Goal: Task Accomplishment & Management: Use online tool/utility

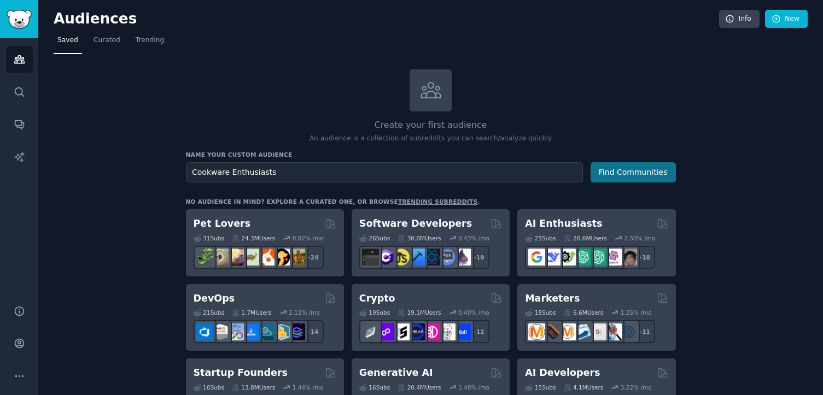
type input "Cookware Enthusiasts"
click at [614, 169] on button "Find Communities" at bounding box center [632, 172] width 85 height 20
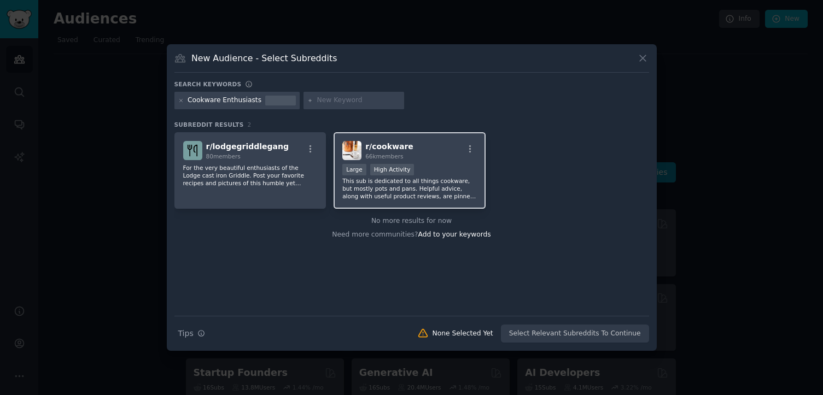
click at [445, 155] on div "r/ cookware 66k members" at bounding box center [409, 150] width 134 height 19
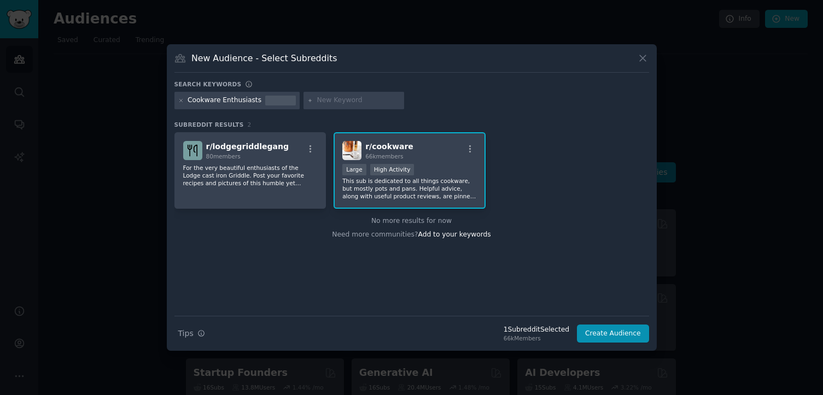
click at [324, 103] on input "text" at bounding box center [358, 101] width 83 height 10
type input "cookware"
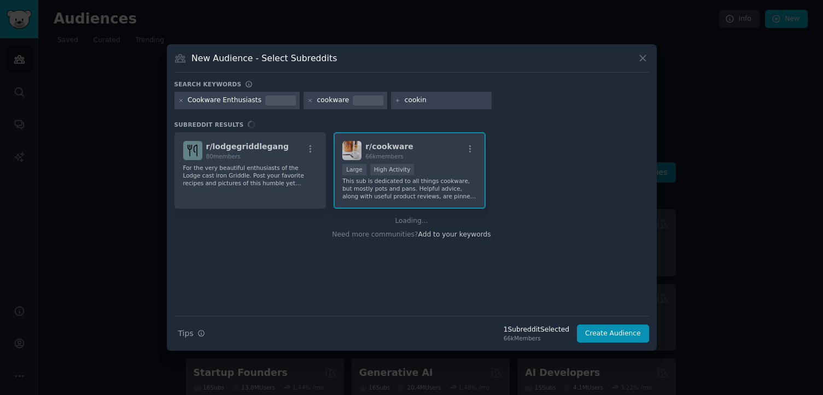
type input "cooking"
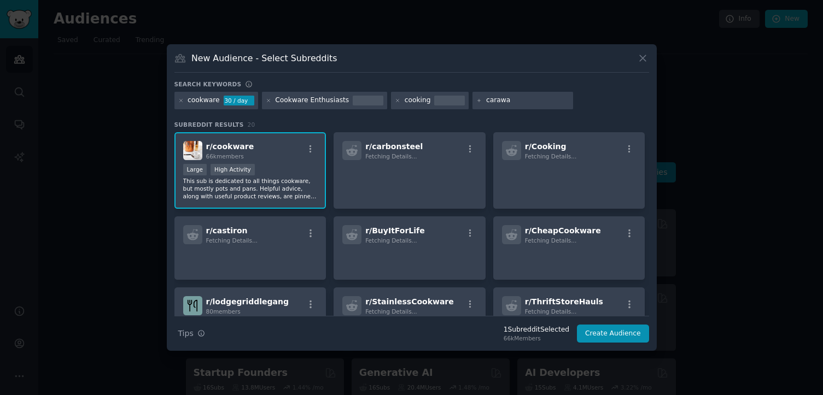
type input "[PERSON_NAME]"
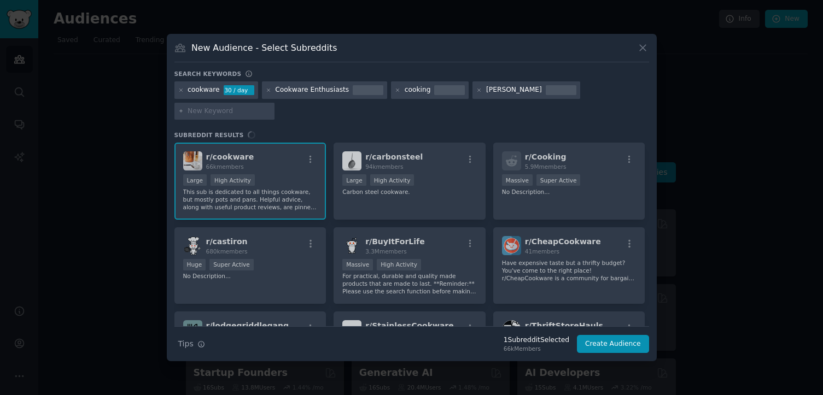
click at [362, 186] on div "r/ cookware 66k members Large High Activity This sub is dedicated to all things…" at bounding box center [411, 235] width 475 height 184
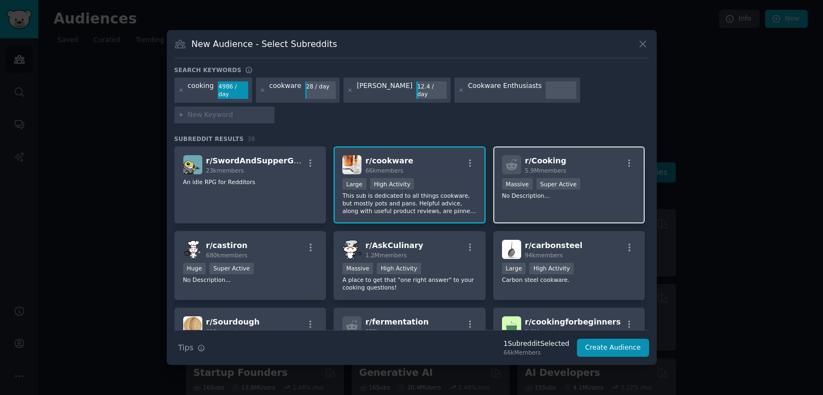
click at [510, 159] on icon at bounding box center [511, 164] width 11 height 11
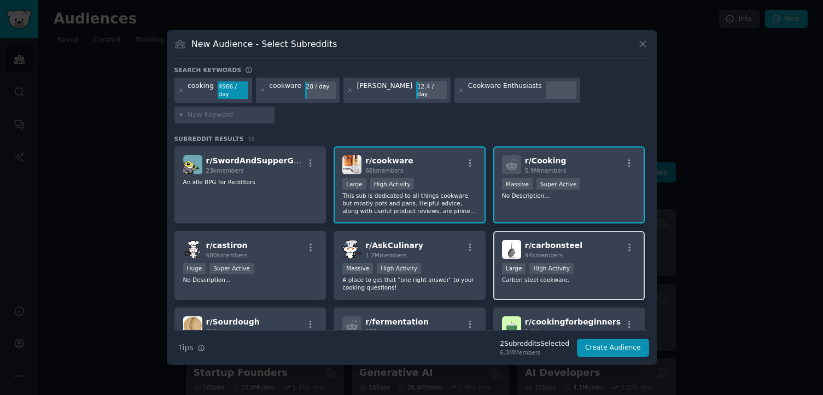
click at [529, 241] on span "r/ carbonsteel" at bounding box center [553, 245] width 57 height 9
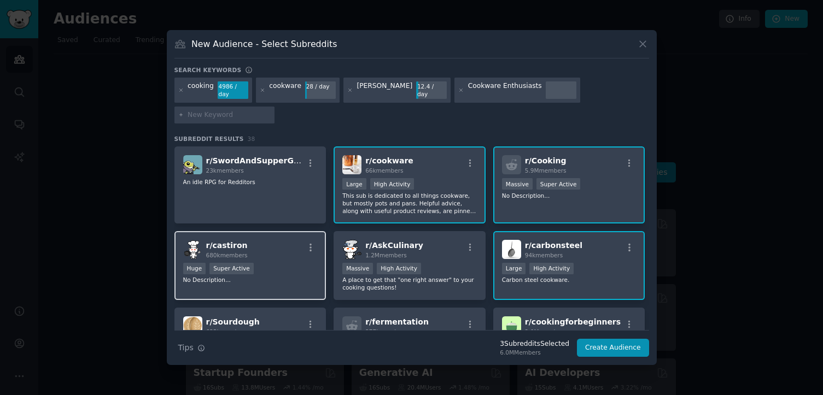
click at [303, 250] on div "r/ castiron 680k members Huge Super Active No Description..." at bounding box center [250, 265] width 152 height 69
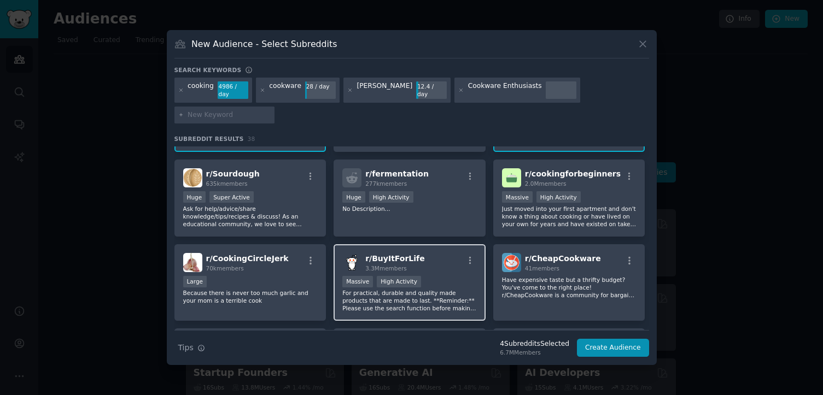
scroll to position [150, 0]
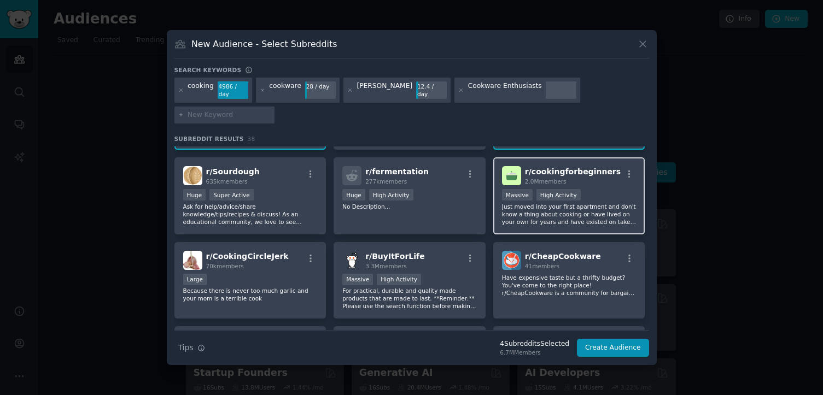
click at [544, 214] on p "Just moved into your first apartment and don't know a thing about cooking or ha…" at bounding box center [569, 214] width 134 height 23
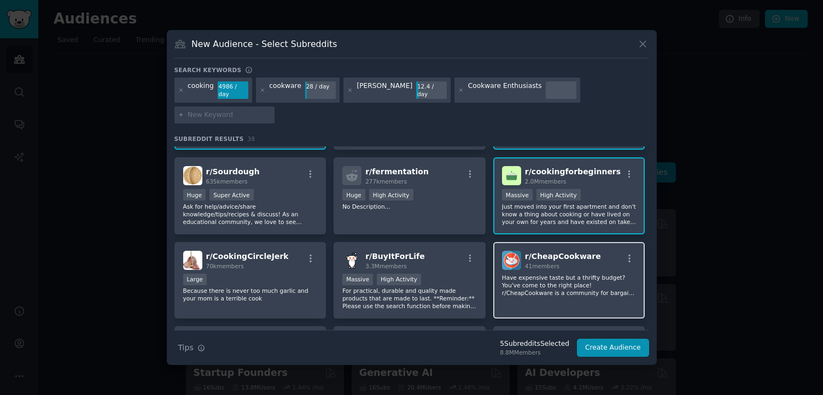
click at [517, 280] on p "Have expensive taste but a thrifty budget? You've come to the right place! r/Ch…" at bounding box center [569, 285] width 134 height 23
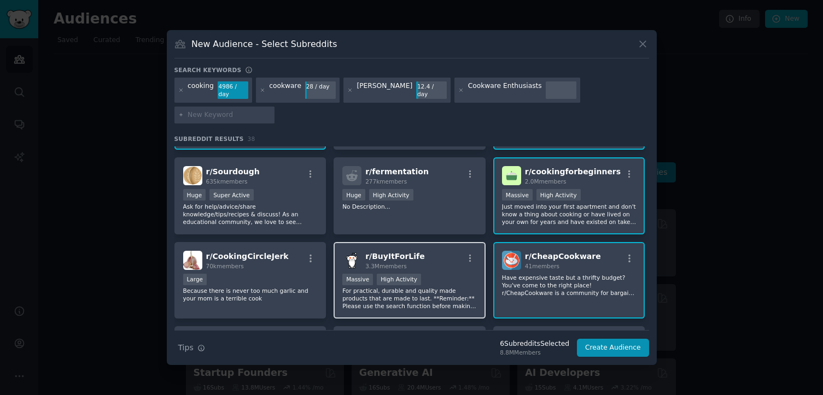
click at [432, 299] on p "For practical, durable and quality made products that are made to last. **Remin…" at bounding box center [409, 298] width 134 height 23
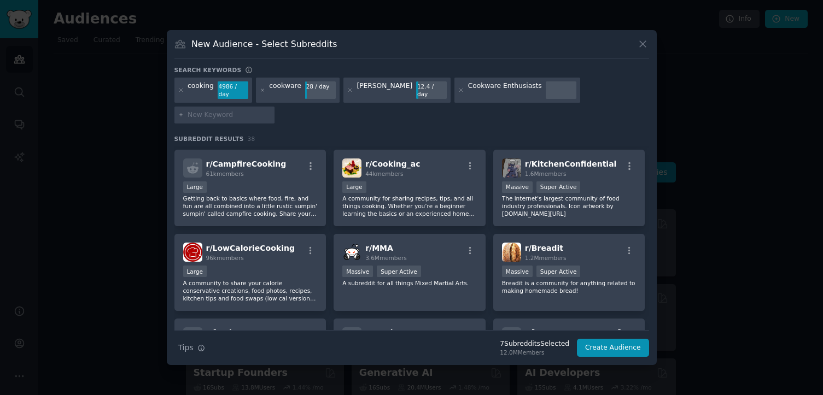
scroll to position [484, 0]
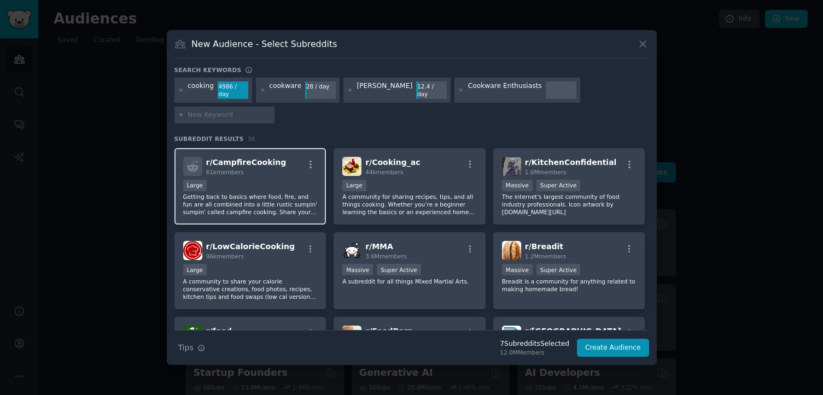
click at [307, 202] on p "Getting back to basics where food, fire, and fun are all combined into a little…" at bounding box center [250, 204] width 134 height 23
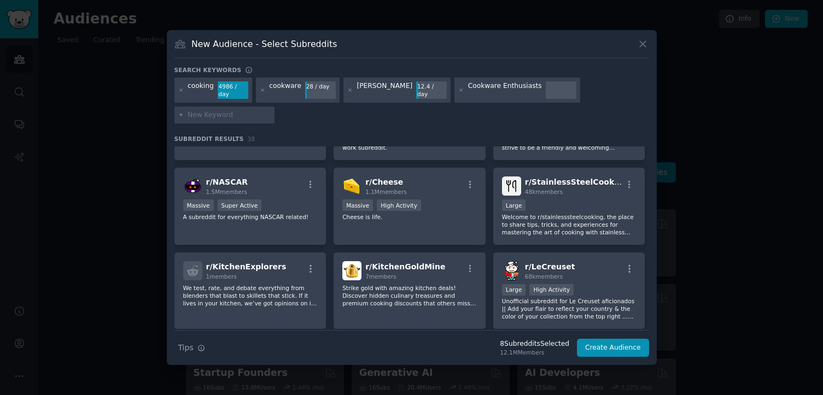
scroll to position [725, 0]
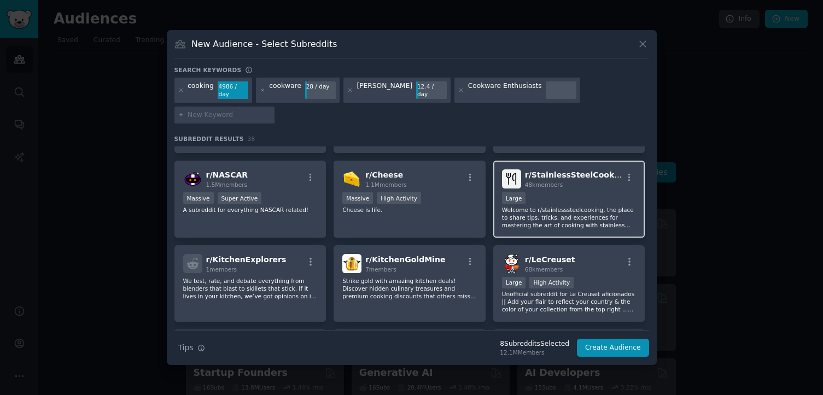
click at [575, 218] on p "Welcome to r/stainlesssteelcooking, the place to share tips, tricks, and experi…" at bounding box center [569, 217] width 134 height 23
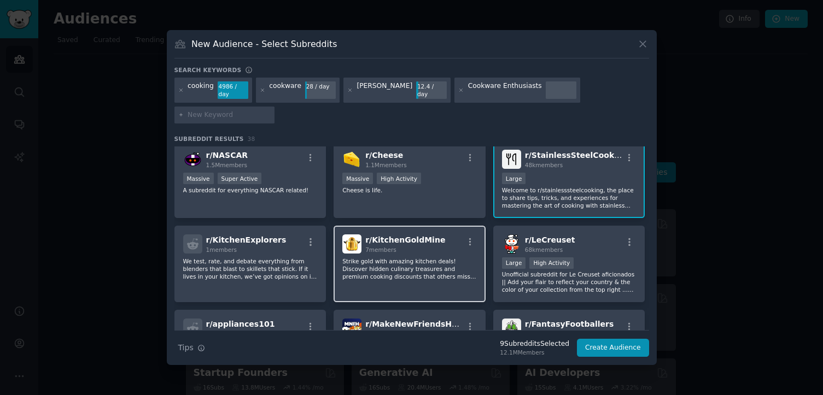
scroll to position [793, 0]
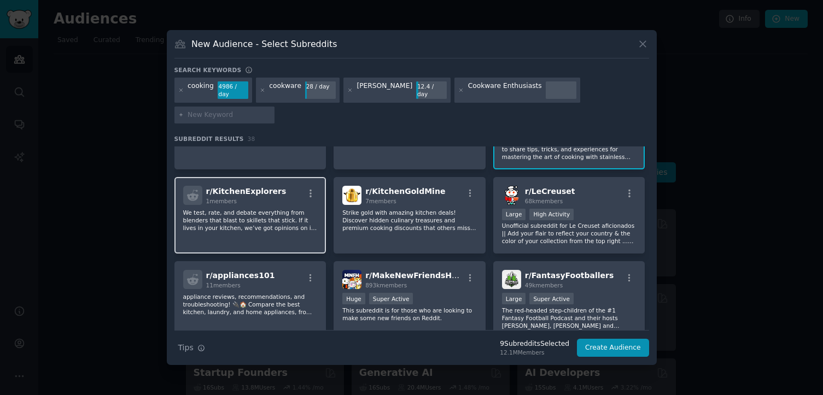
click at [277, 231] on div "r/ KitchenExplorers 1 members We test, rate, and debate everything from blender…" at bounding box center [250, 215] width 152 height 77
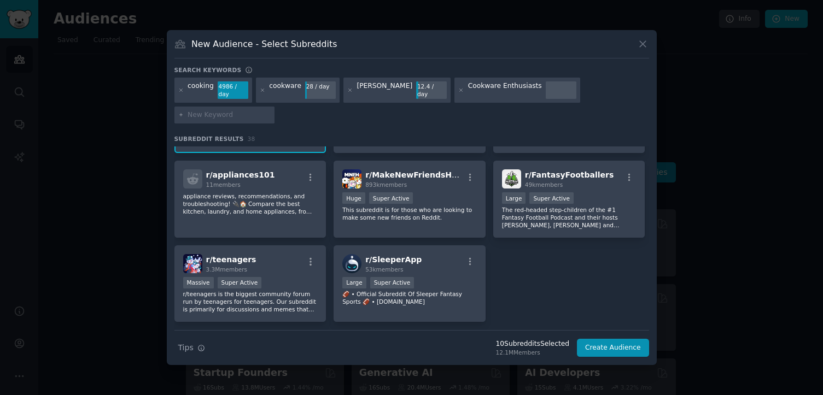
scroll to position [924, 0]
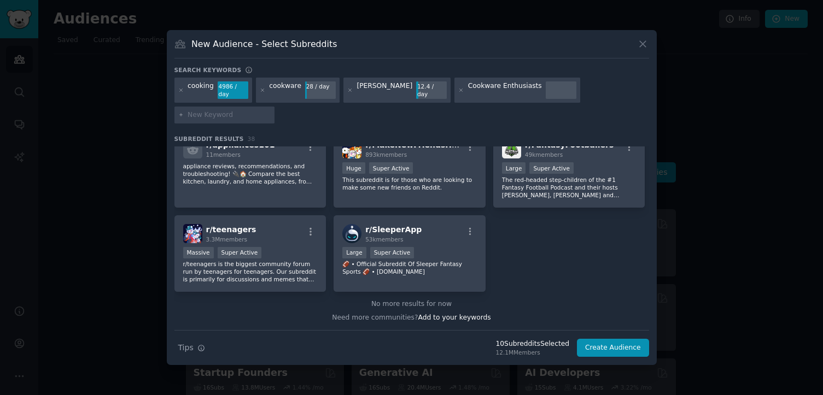
click at [271, 110] on input "text" at bounding box center [229, 115] width 83 height 10
type input "best cookware brands"
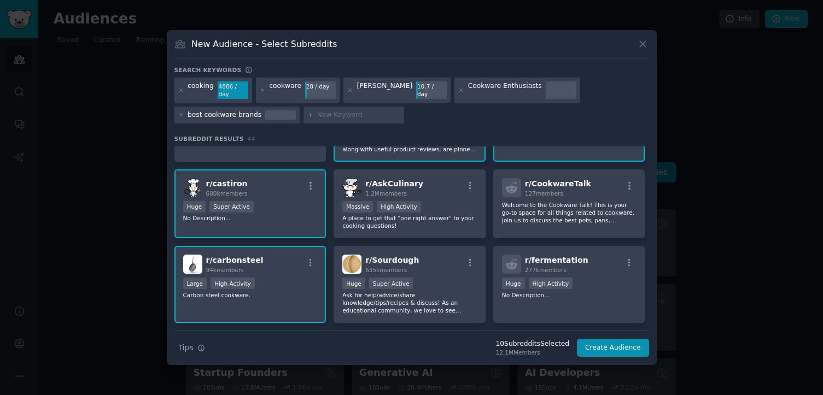
scroll to position [63, 0]
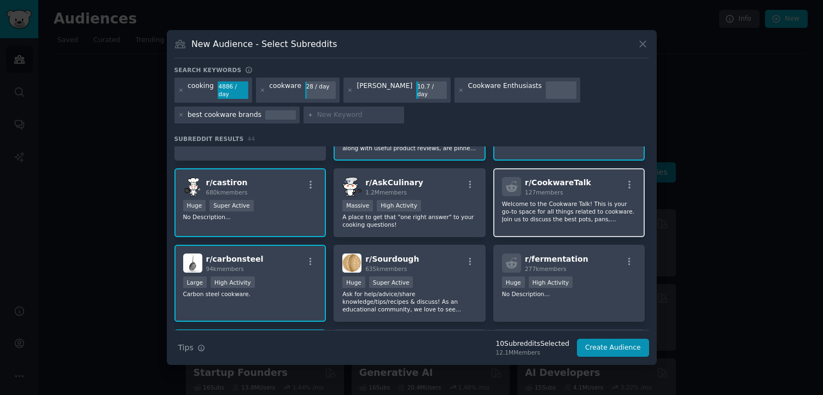
click at [583, 214] on p "Welcome to the Cookware Talk! This is your go-to space for all things related t…" at bounding box center [569, 211] width 134 height 23
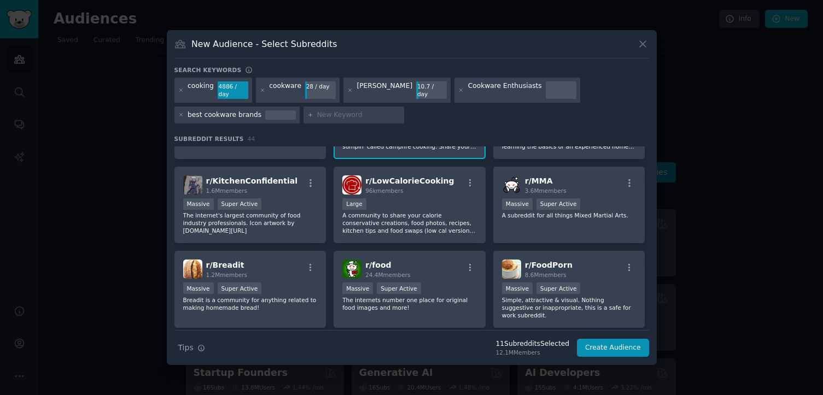
scroll to position [565, 0]
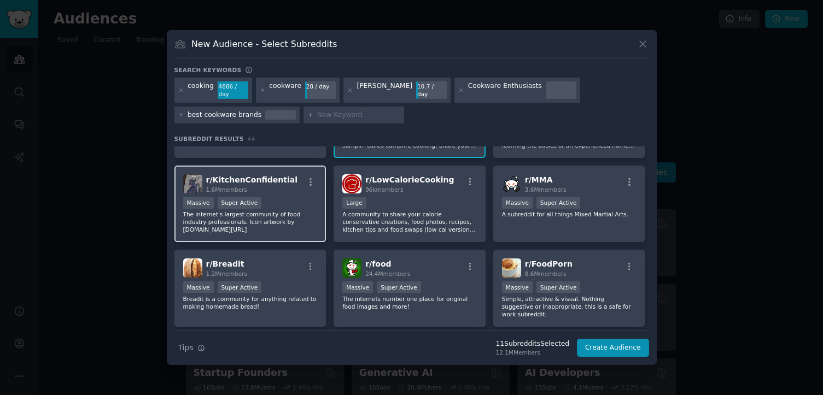
click at [250, 230] on p "The internet's largest community of food industry professionals. Icon artwork b…" at bounding box center [250, 221] width 134 height 23
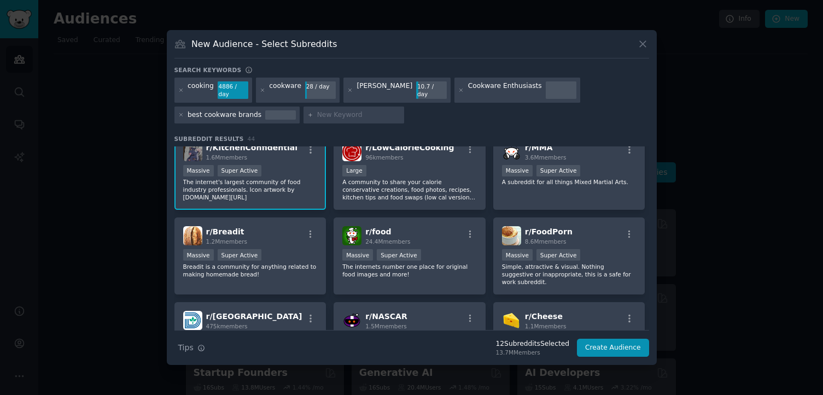
scroll to position [169, 0]
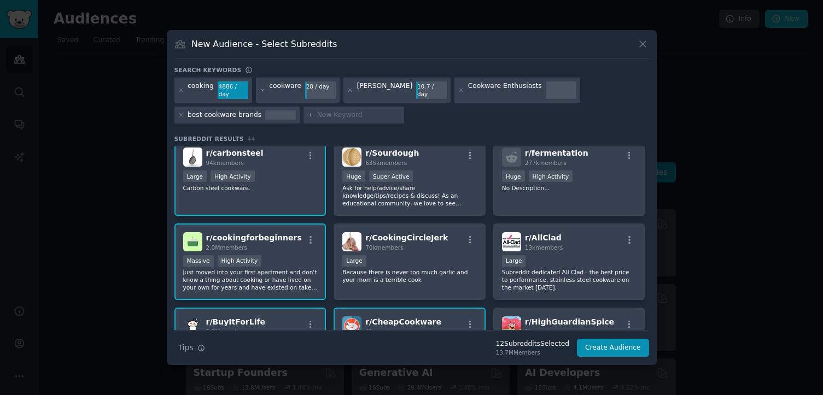
click at [366, 114] on input "text" at bounding box center [358, 115] width 83 height 10
type input "[PERSON_NAME]"
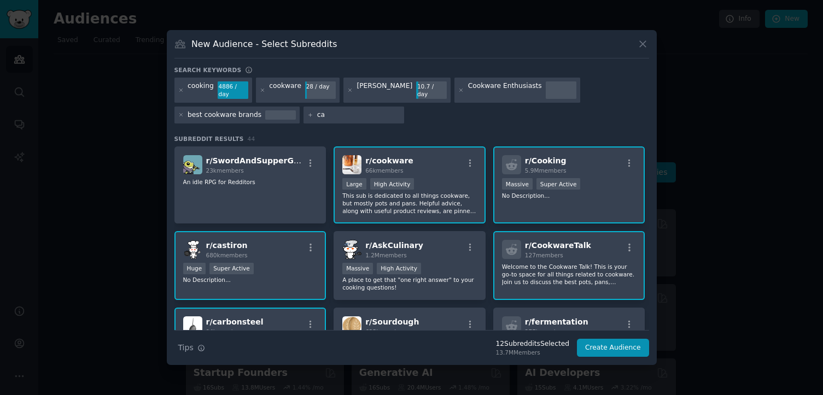
type input "c"
type input "[PERSON_NAME]"
type input "anolon"
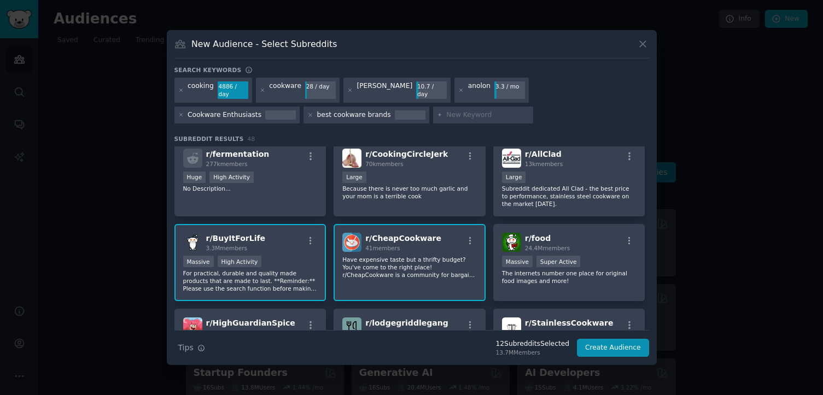
scroll to position [254, 0]
click at [571, 203] on p "Subreddit dedicated All Clad - the best price to performance, stainless steel c…" at bounding box center [569, 195] width 134 height 23
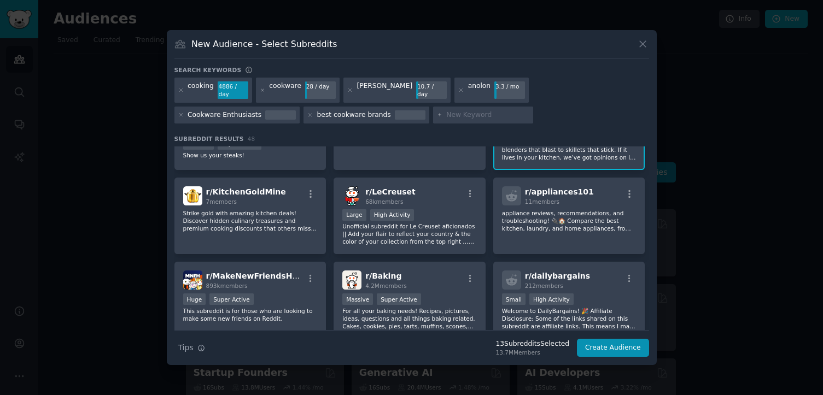
scroll to position [1150, 0]
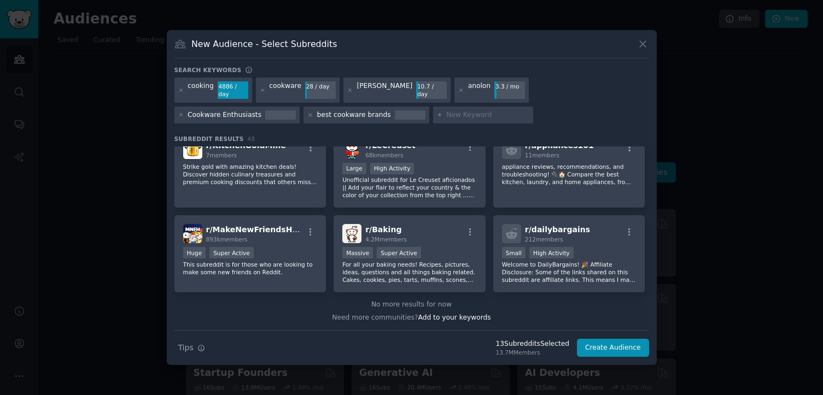
click at [446, 116] on input "text" at bounding box center [487, 115] width 83 height 10
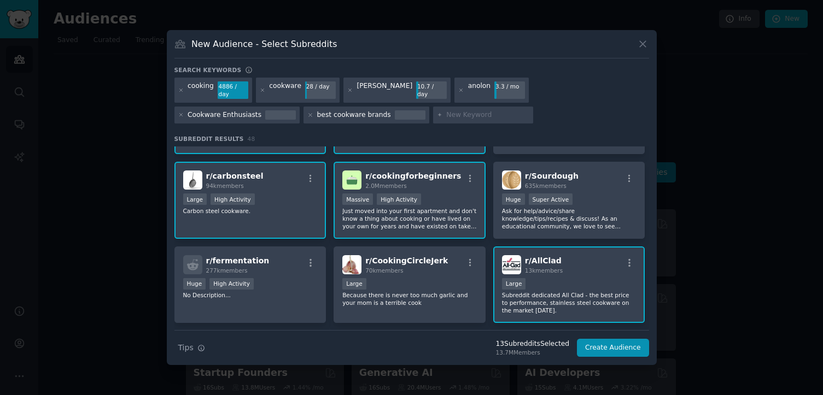
scroll to position [0, 0]
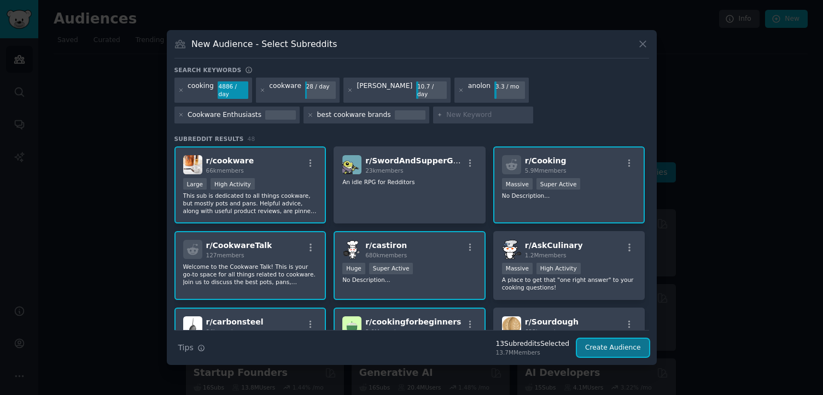
click at [594, 346] on button "Create Audience" at bounding box center [613, 348] width 72 height 19
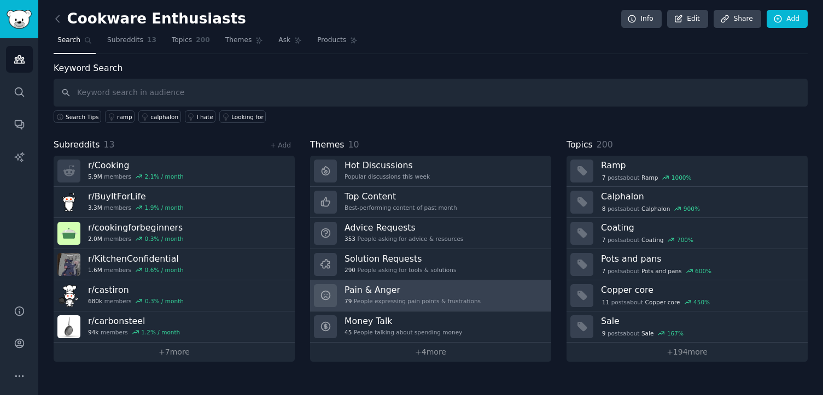
click at [361, 295] on h3 "Pain & Anger" at bounding box center [412, 289] width 136 height 11
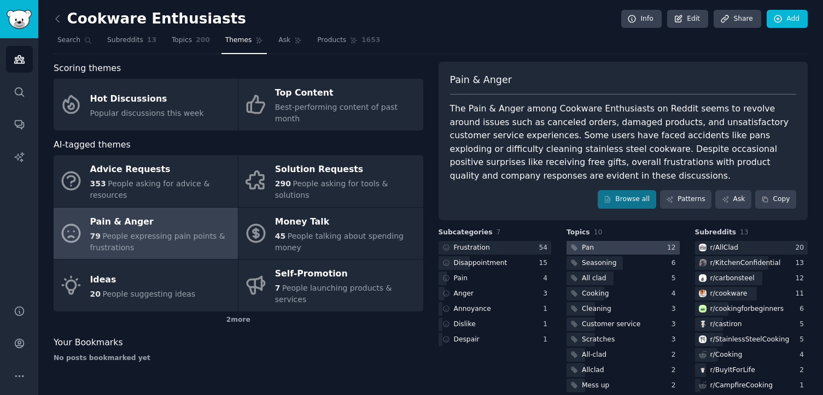
click at [628, 247] on div at bounding box center [622, 248] width 113 height 14
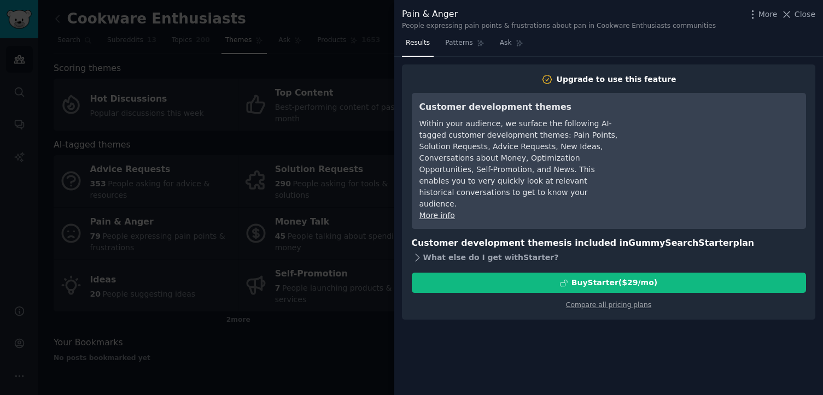
click at [417, 252] on icon at bounding box center [417, 257] width 11 height 11
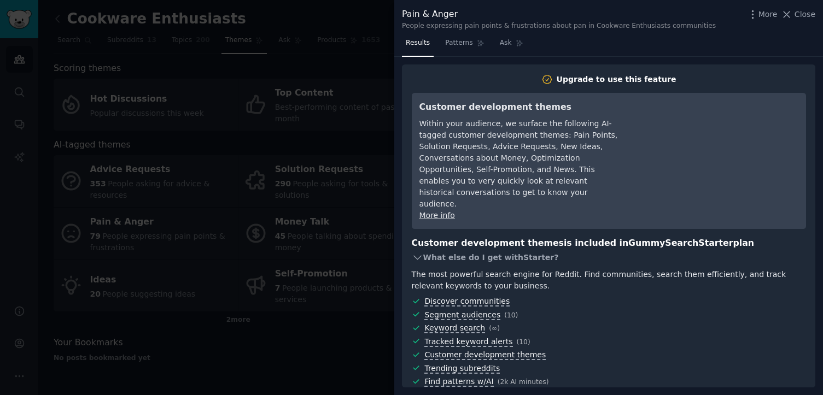
click at [417, 252] on icon at bounding box center [417, 257] width 11 height 11
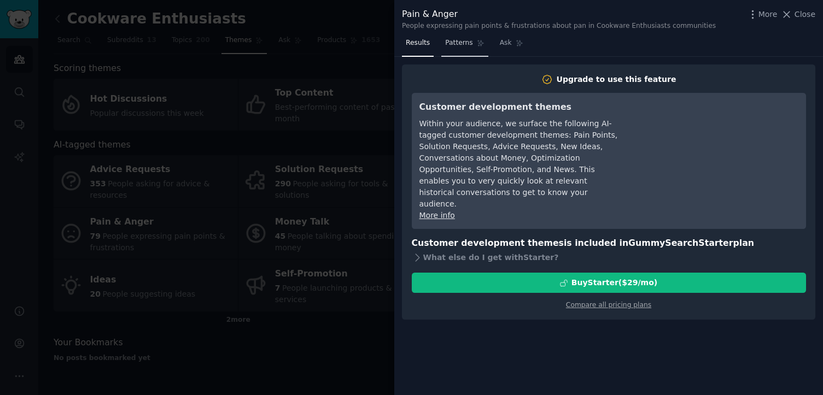
click at [446, 50] on link "Patterns" at bounding box center [464, 45] width 46 height 22
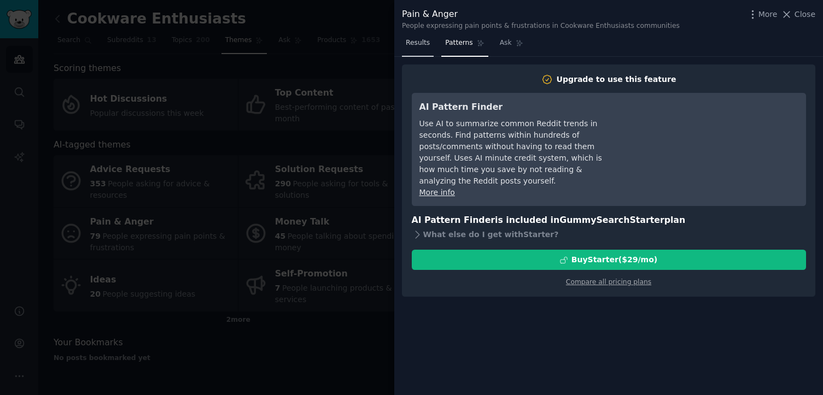
click at [418, 45] on span "Results" at bounding box center [418, 43] width 24 height 10
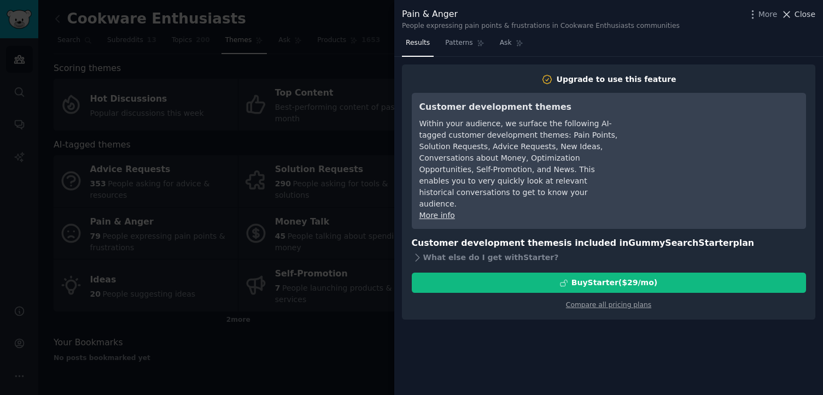
click at [808, 13] on span "Close" at bounding box center [804, 14] width 21 height 11
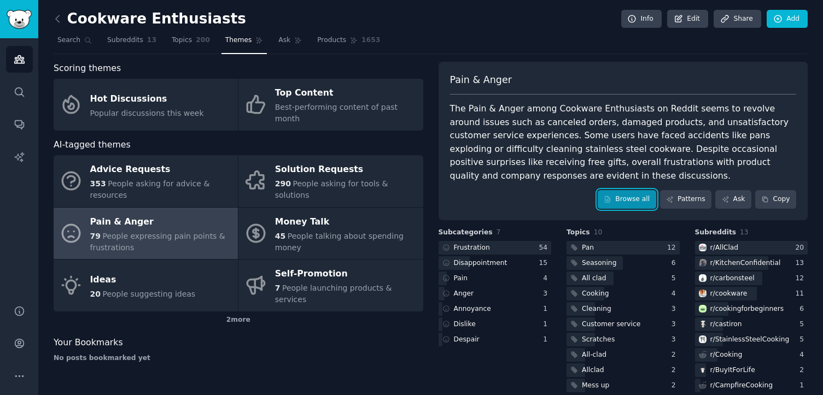
click at [634, 204] on link "Browse all" at bounding box center [627, 199] width 59 height 19
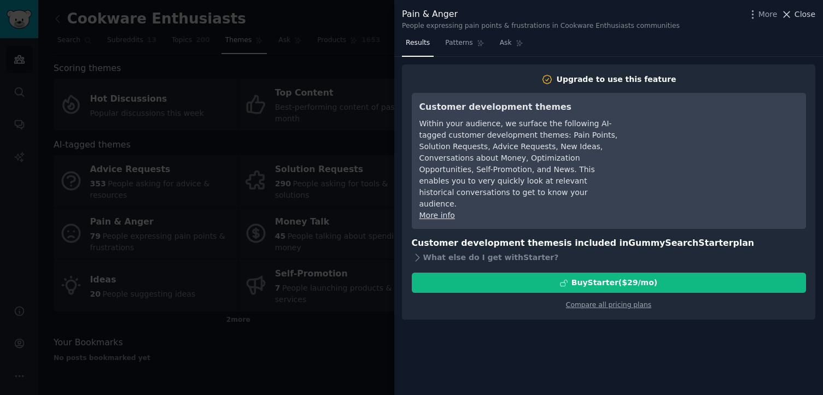
click at [807, 16] on span "Close" at bounding box center [804, 14] width 21 height 11
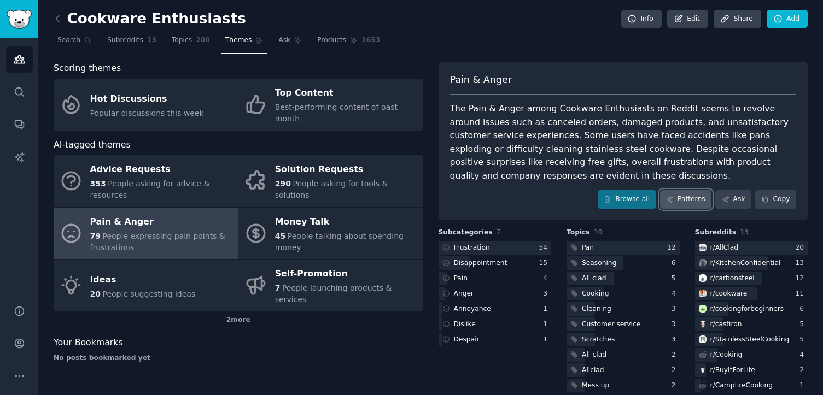
click at [688, 203] on link "Patterns" at bounding box center [685, 199] width 51 height 19
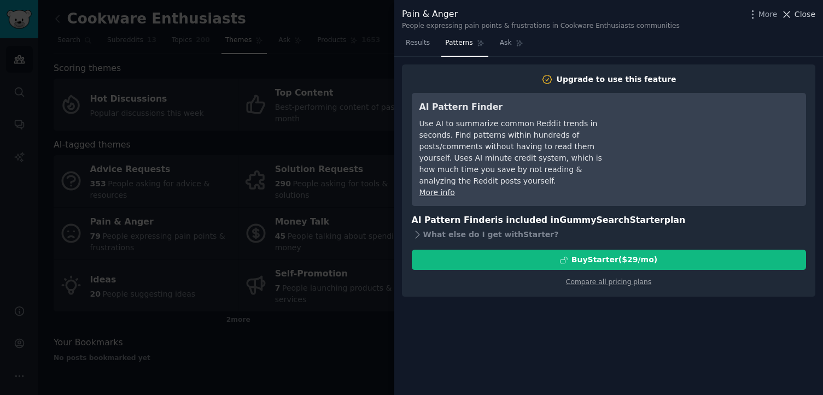
click at [799, 13] on span "Close" at bounding box center [804, 14] width 21 height 11
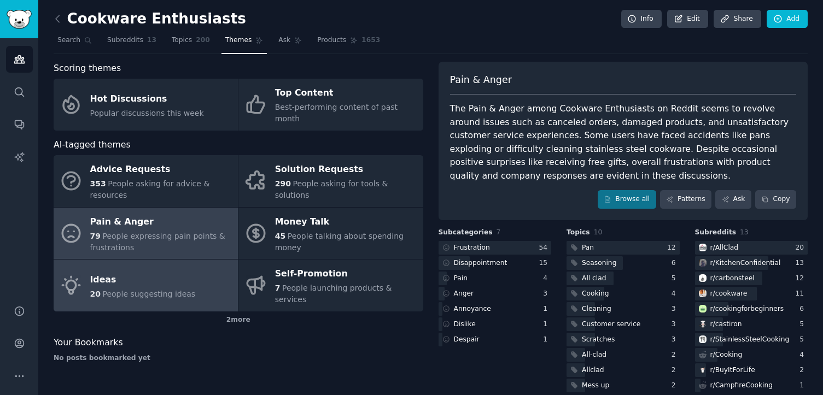
click at [119, 290] on span "People suggesting ideas" at bounding box center [148, 294] width 93 height 9
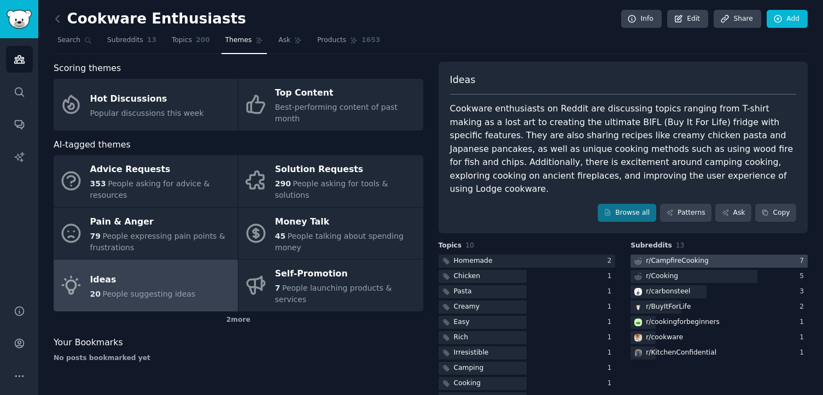
click at [700, 256] on div "r/ CampfireCooking" at bounding box center [677, 261] width 63 height 10
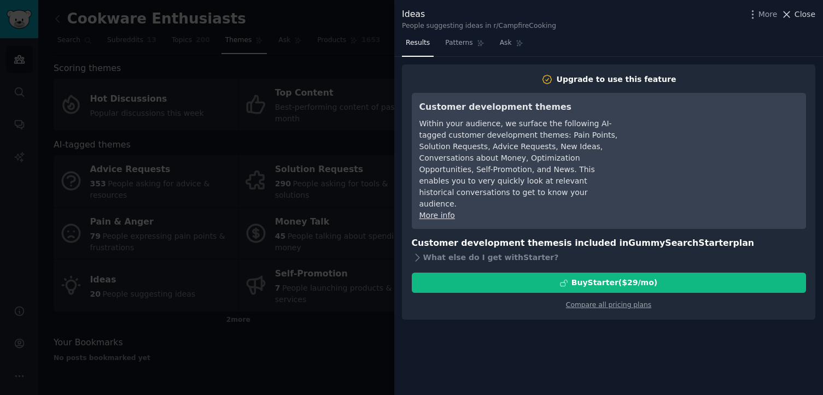
click at [804, 17] on span "Close" at bounding box center [804, 14] width 21 height 11
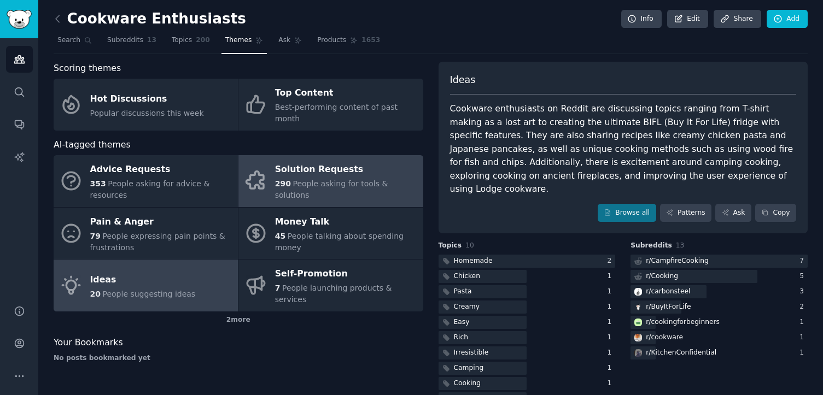
click at [318, 171] on div "Solution Requests" at bounding box center [346, 169] width 142 height 17
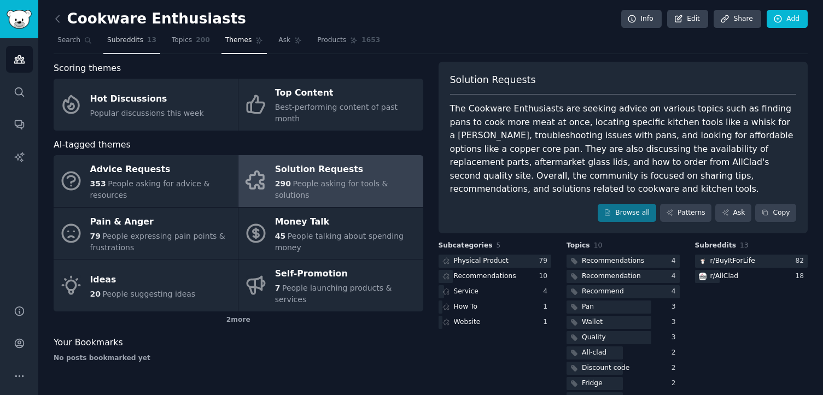
click at [121, 43] on span "Subreddits" at bounding box center [125, 41] width 36 height 10
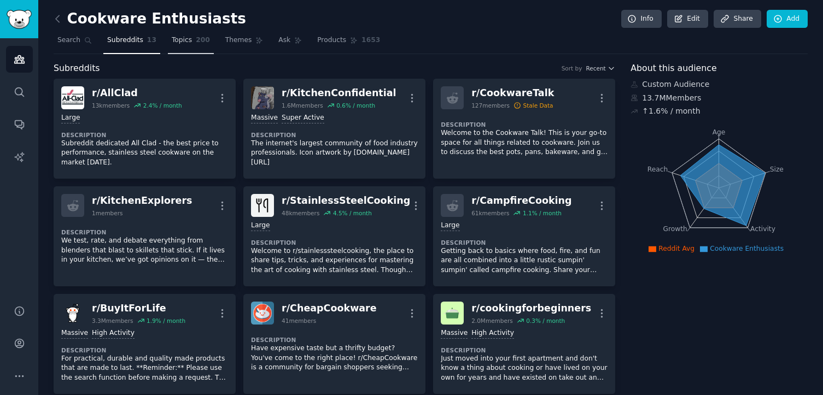
click at [192, 40] on link "Topics 200" at bounding box center [191, 43] width 46 height 22
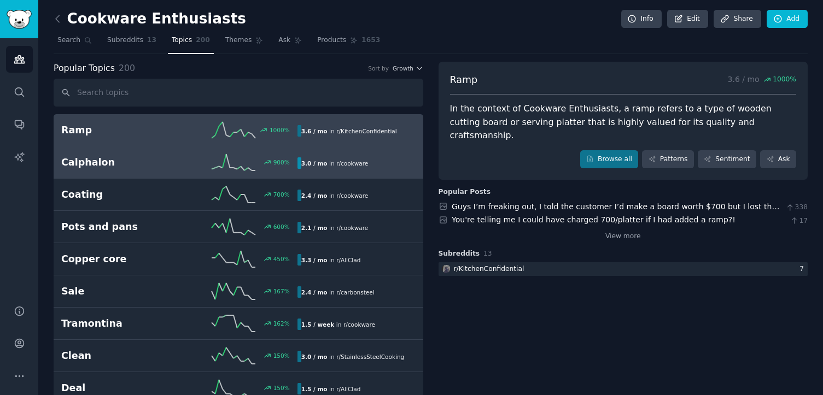
click at [156, 165] on h2 "Calphalon" at bounding box center [120, 163] width 118 height 14
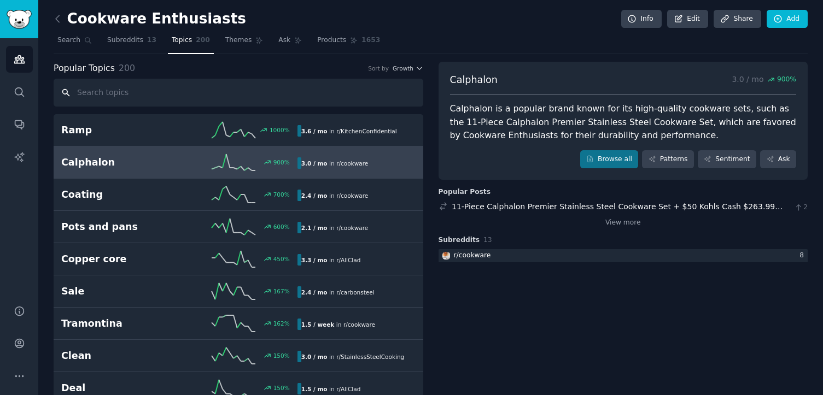
click at [150, 95] on input "text" at bounding box center [239, 93] width 370 height 28
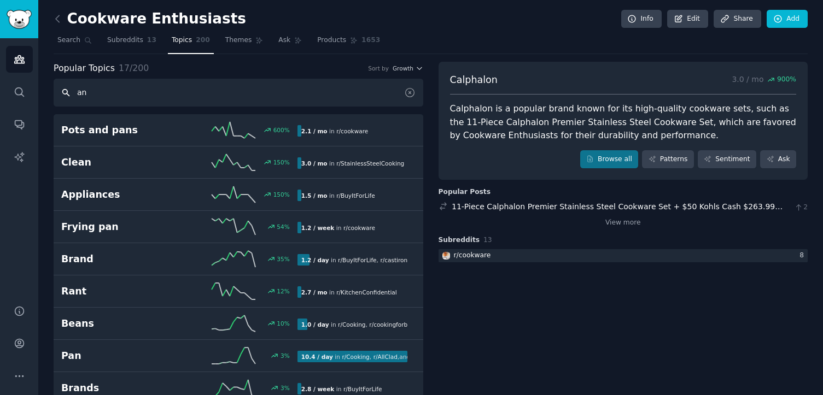
type input "a"
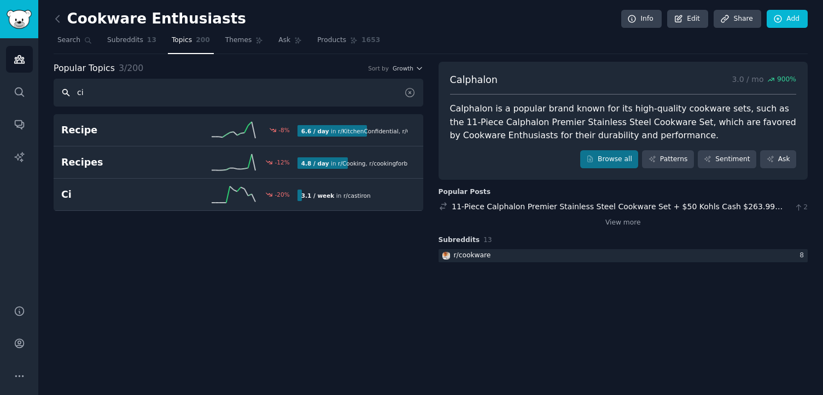
type input "c"
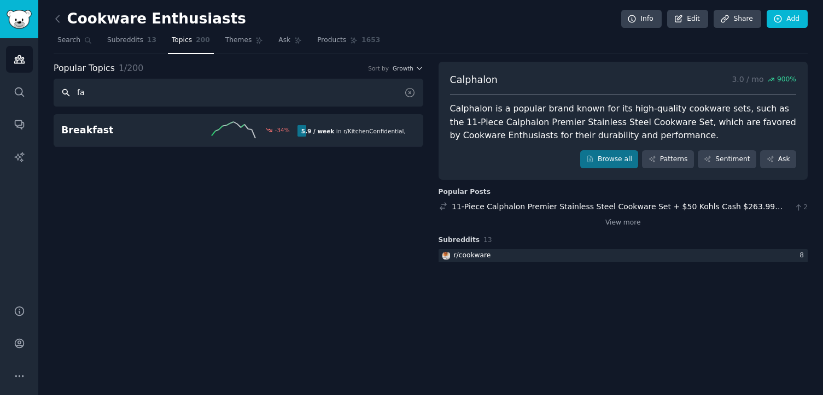
type input "f"
type input "k"
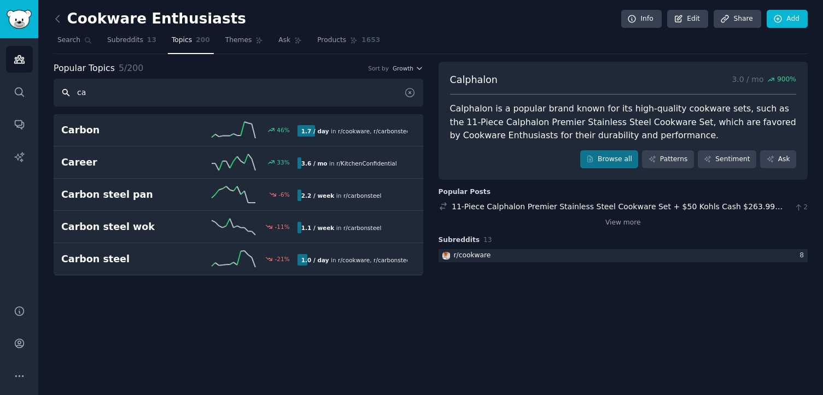
type input "c"
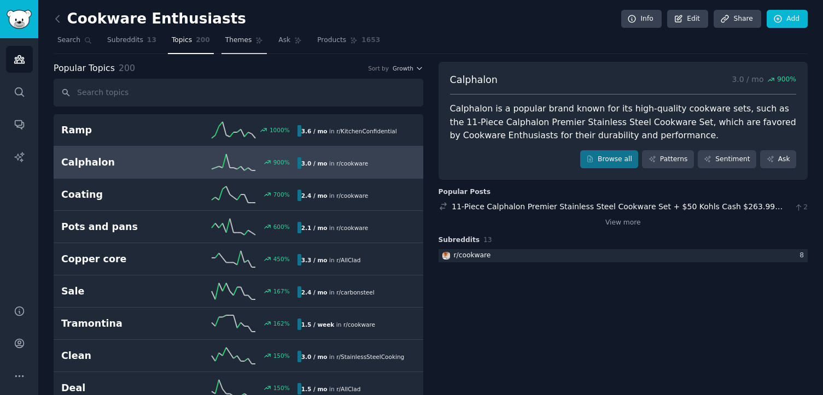
click at [231, 45] on span "Themes" at bounding box center [238, 41] width 27 height 10
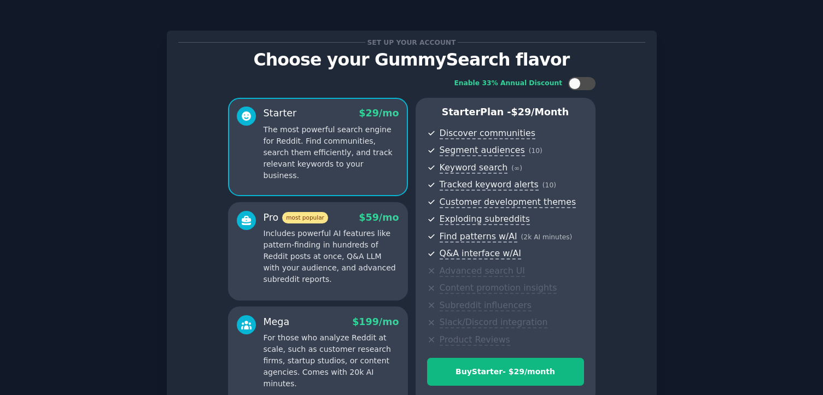
click at [303, 249] on p "Includes powerful AI features like pattern-finding in hundreds of Reddit posts …" at bounding box center [332, 256] width 136 height 57
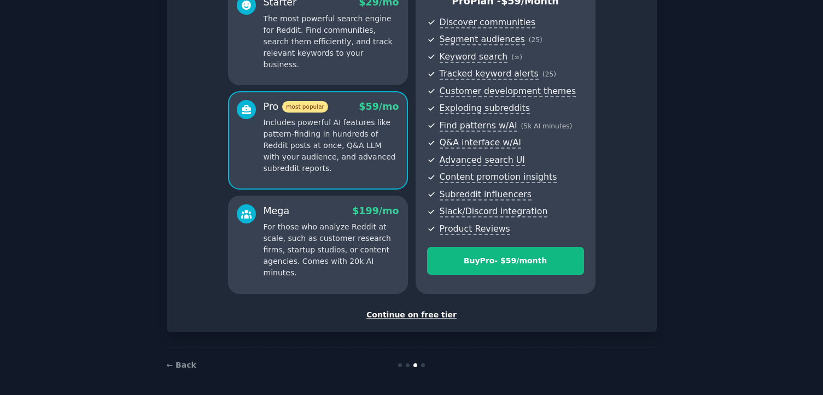
scroll to position [114, 0]
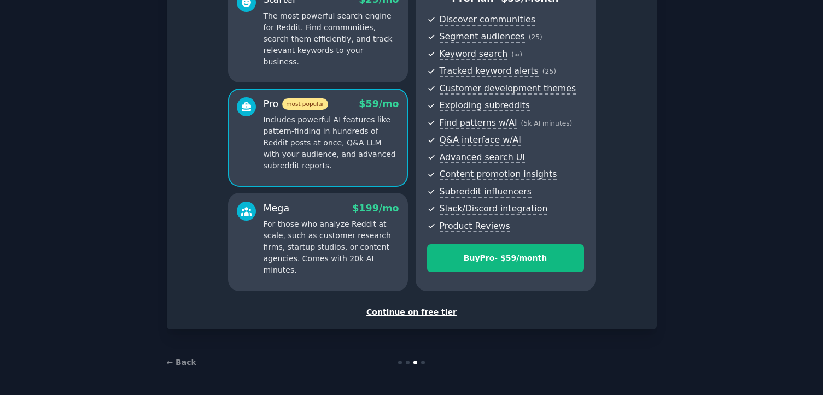
click at [426, 311] on div "Continue on free tier" at bounding box center [411, 312] width 467 height 11
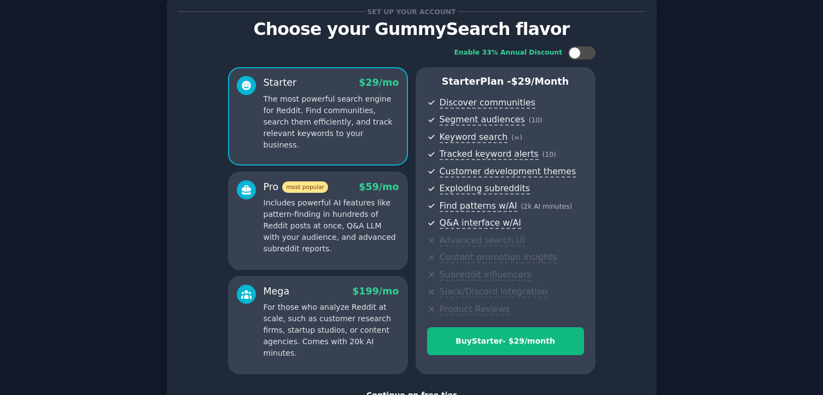
scroll to position [114, 0]
